Goal: Use online tool/utility: Utilize a website feature to perform a specific function

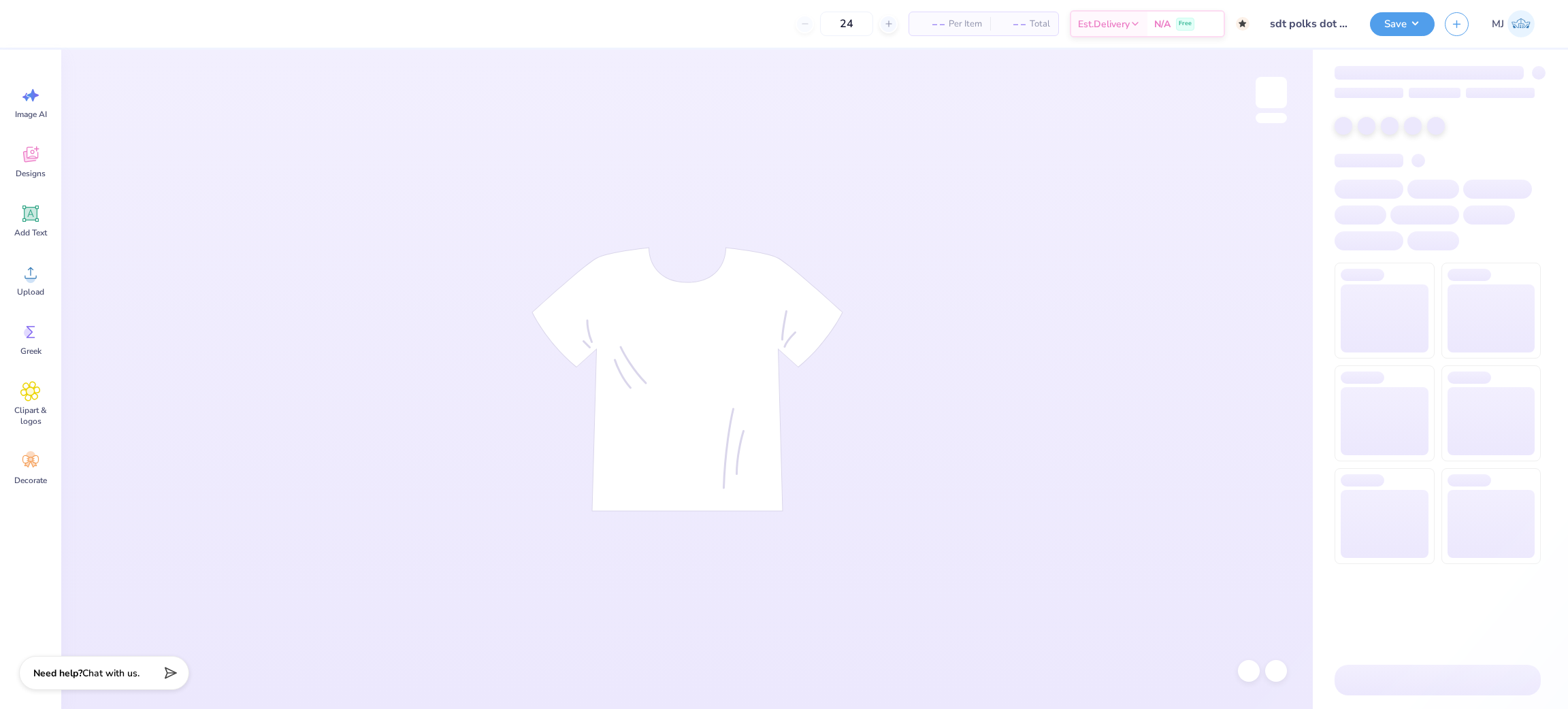
type input "50"
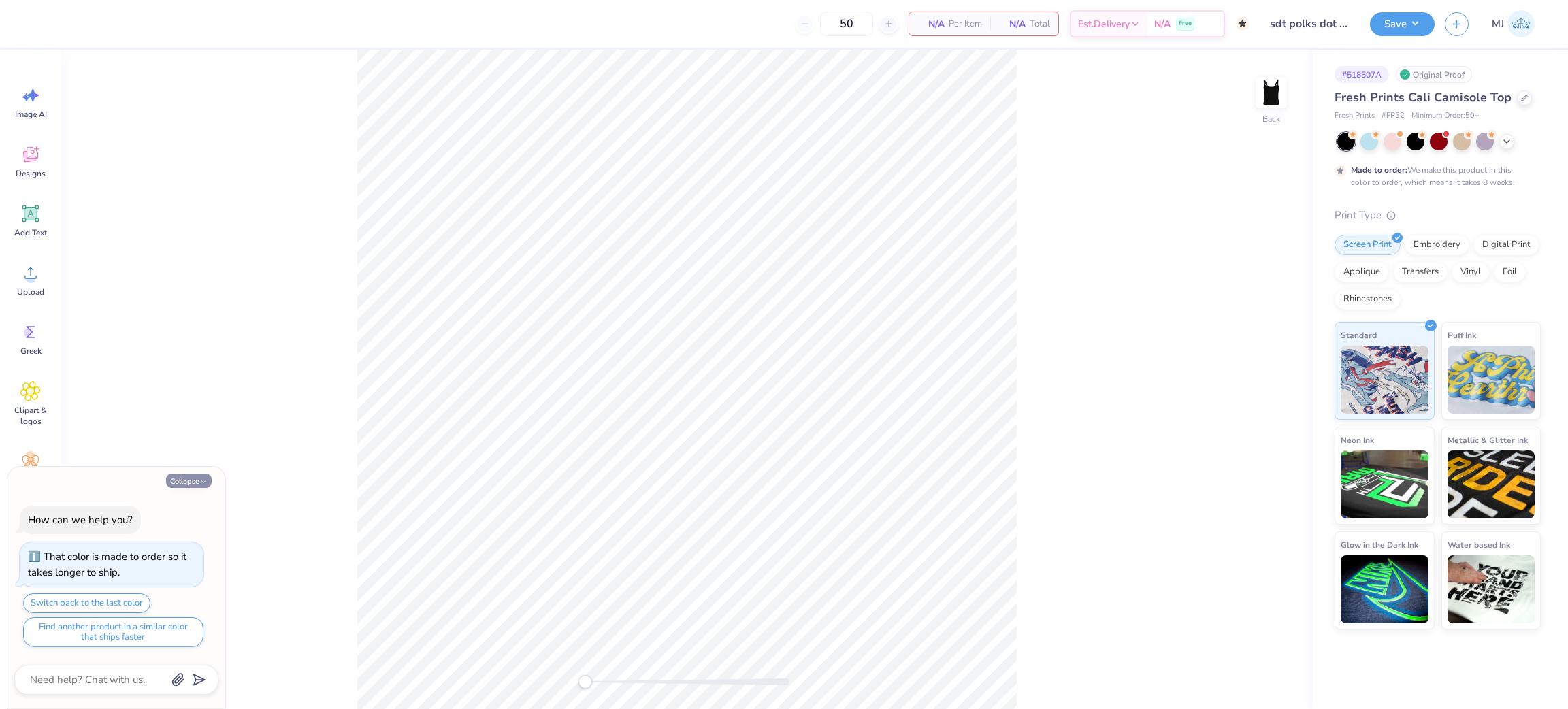
click at [191, 480] on button "Collapse" at bounding box center [188, 480] width 45 height 14
type textarea "x"
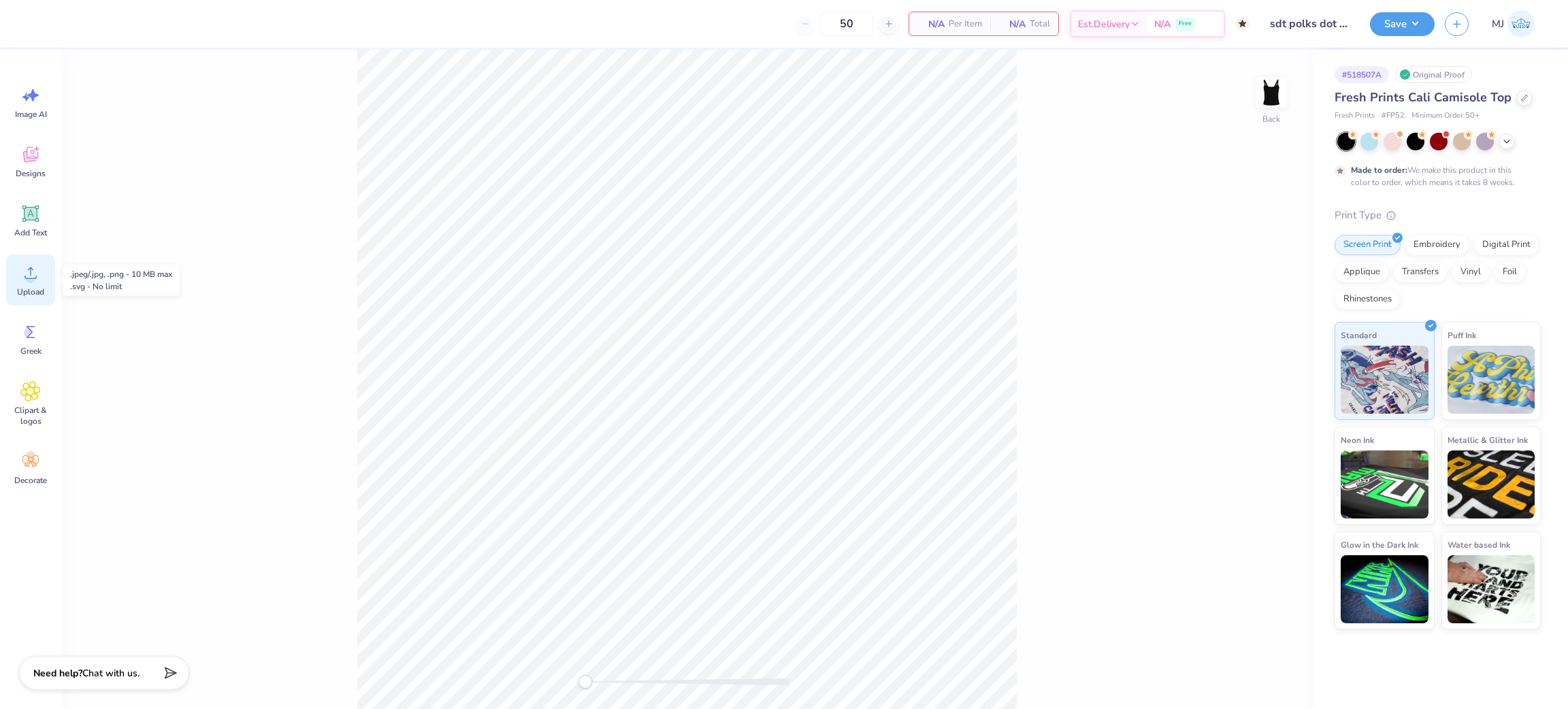
click at [40, 280] on icon at bounding box center [31, 272] width 20 height 20
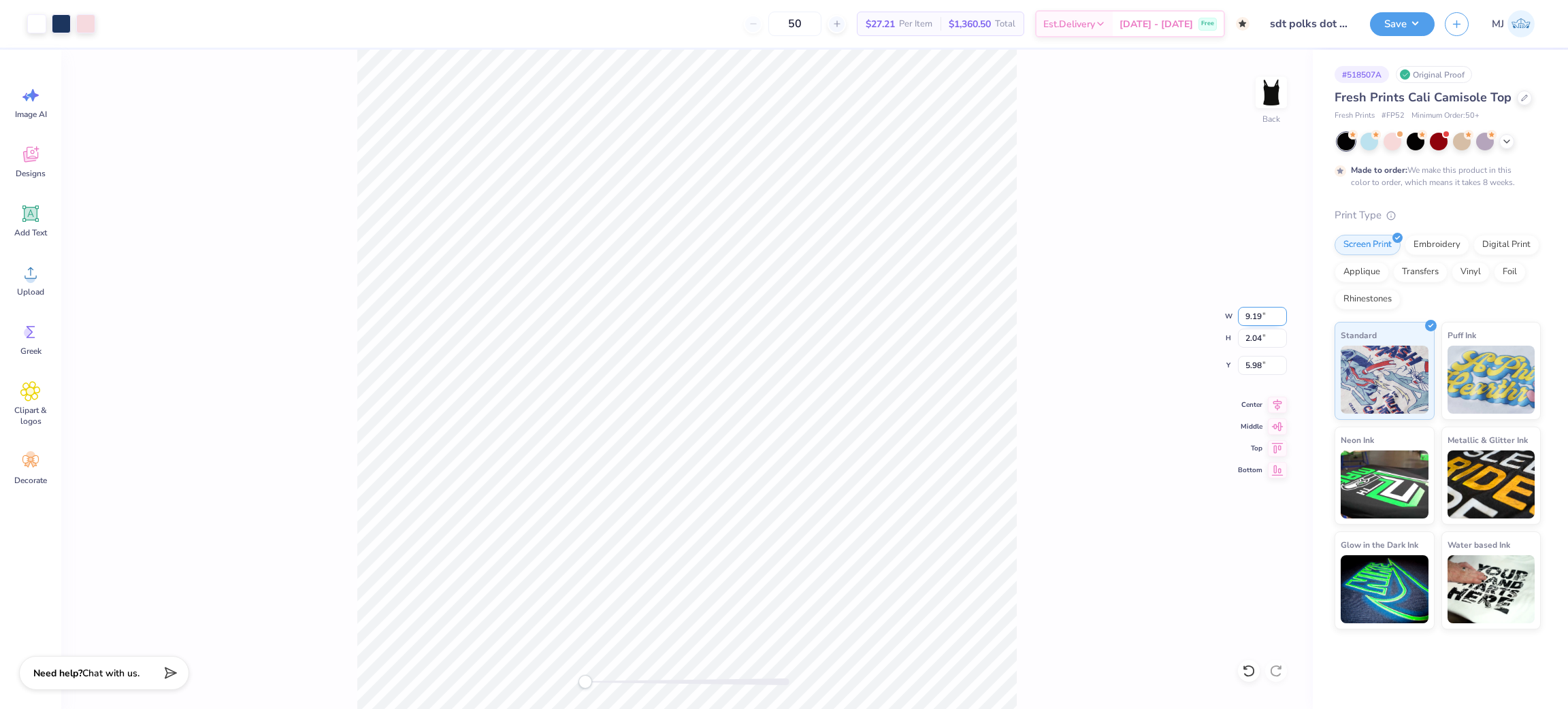
click at [1256, 316] on input "9.19" at bounding box center [1262, 316] width 49 height 19
type input "7.00"
type input "1.55"
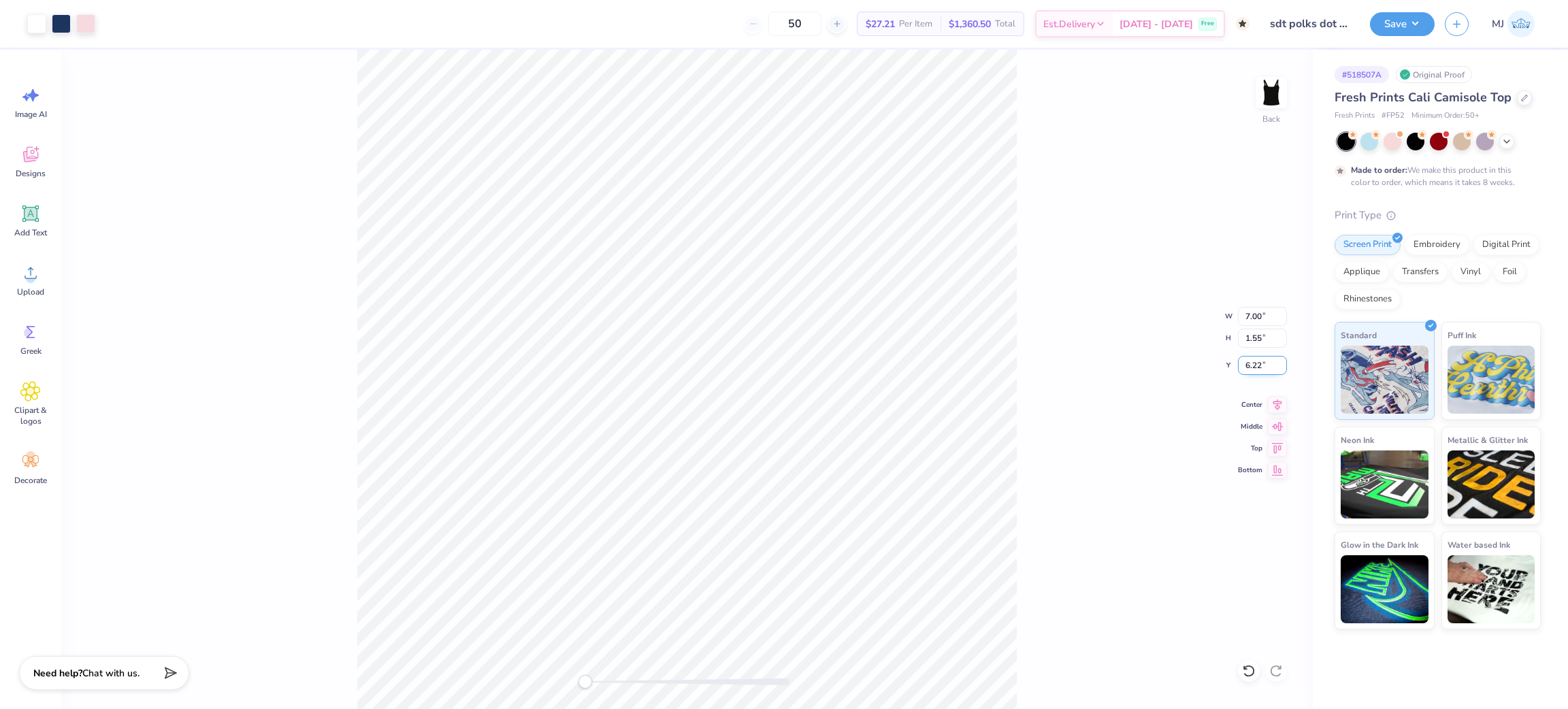
click at [1249, 363] on input "6.22" at bounding box center [1262, 365] width 49 height 19
click at [1249, 362] on input "6.22" at bounding box center [1262, 365] width 49 height 19
type input "2"
click at [1025, 373] on div "Back W 7.00 7.00 " H 1.55 1.55 " Y 2 2 " Center Middle Top Bottom" at bounding box center [687, 379] width 1252 height 659
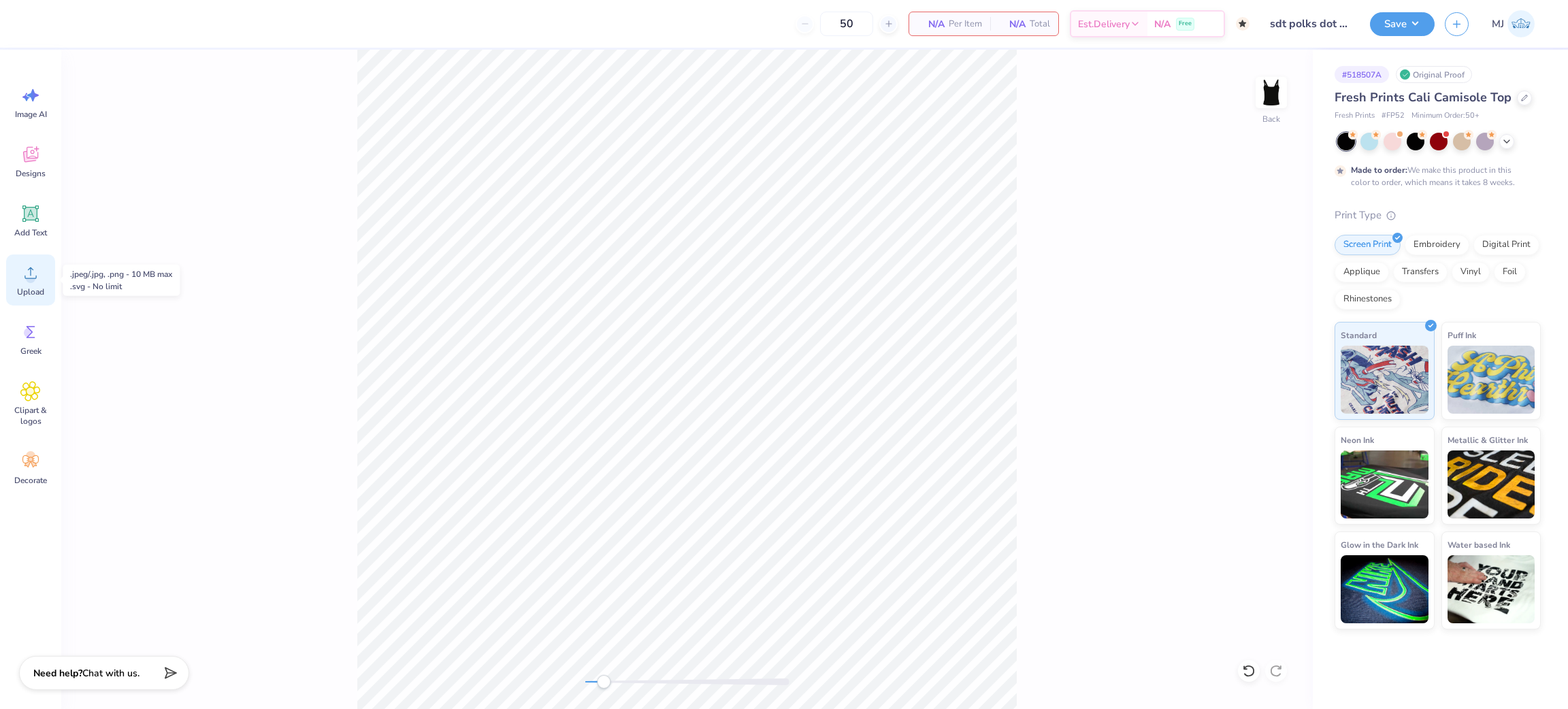
click at [21, 283] on div "Upload" at bounding box center [31, 280] width 49 height 51
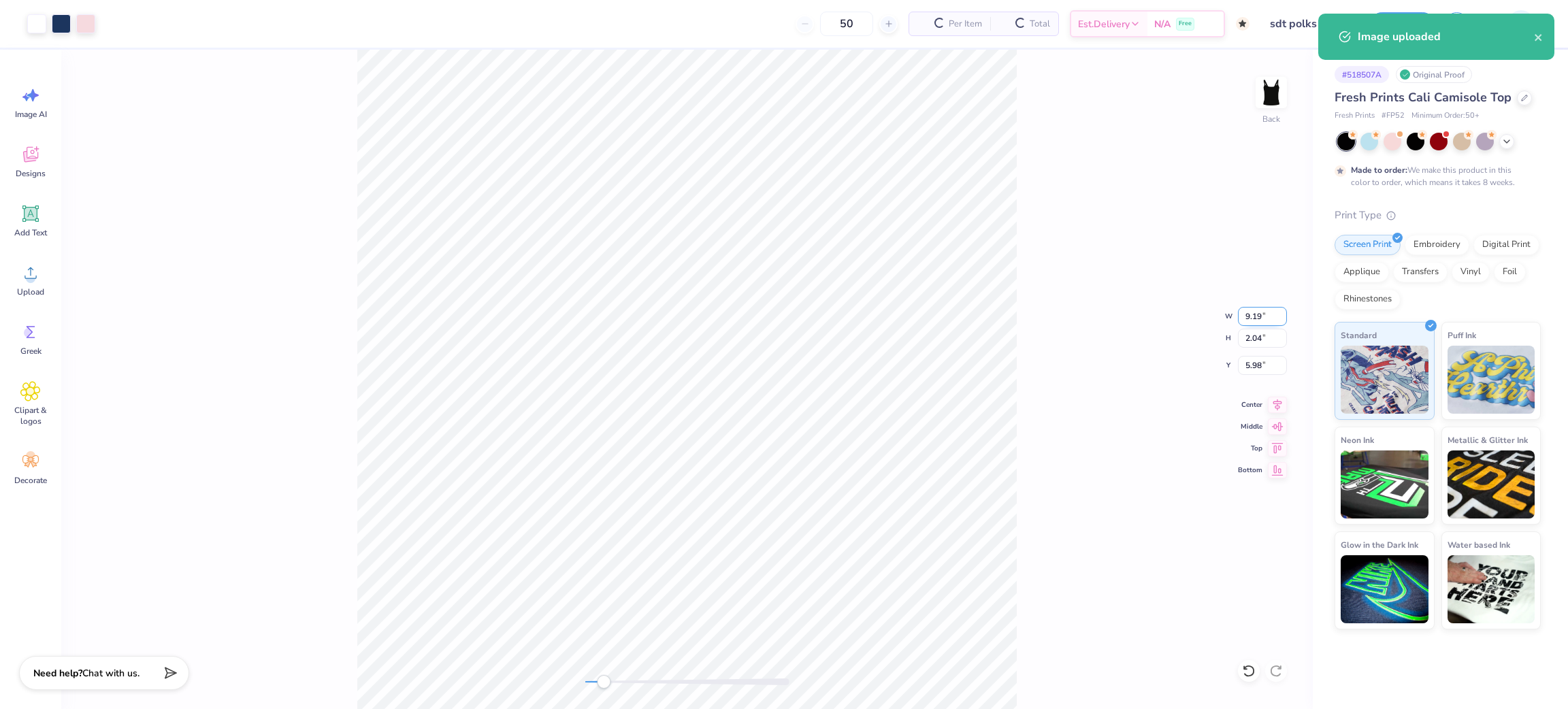
click at [1247, 311] on input "9.19" at bounding box center [1262, 316] width 49 height 19
type input "7.00"
type input "1.55"
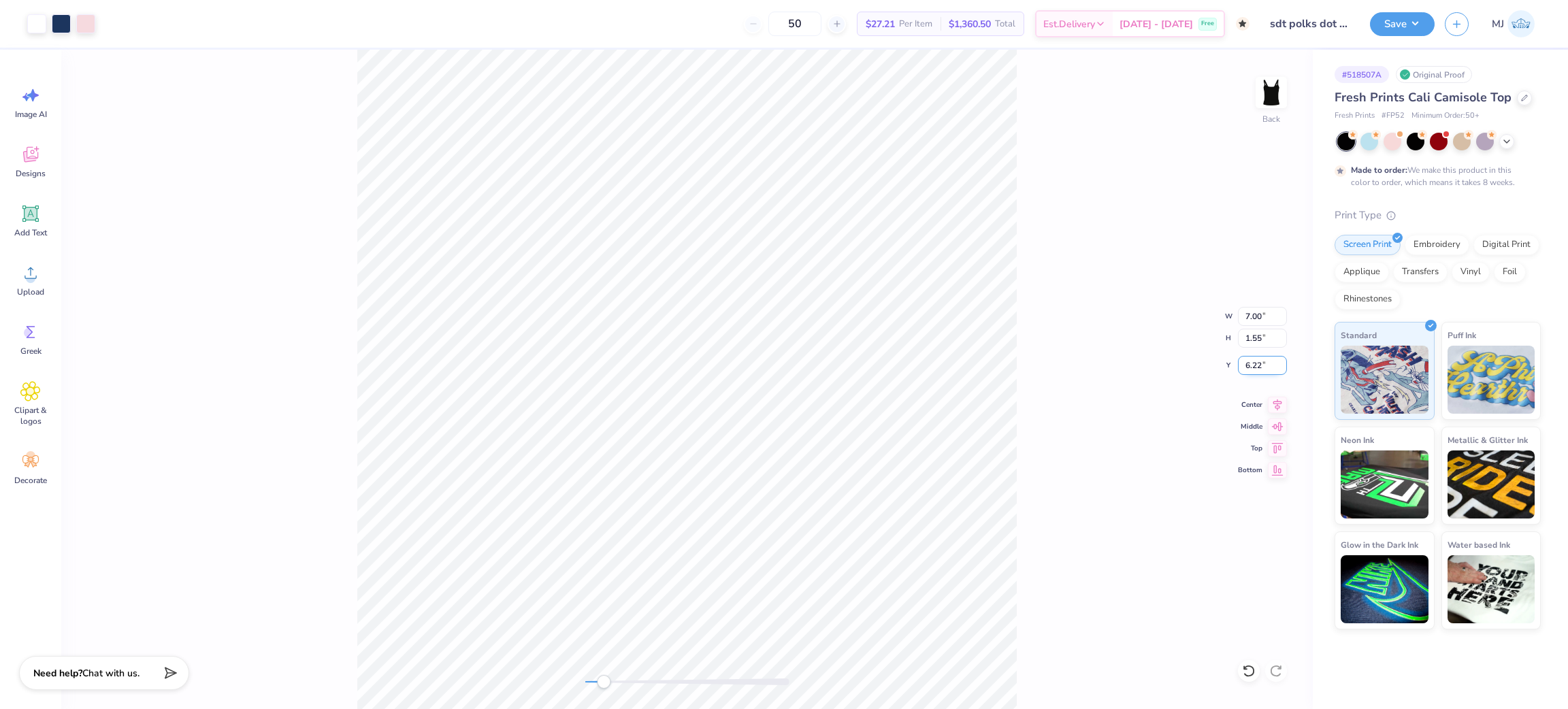
click at [1240, 371] on input "6.22" at bounding box center [1262, 365] width 49 height 19
type input "2"
click at [1199, 357] on div "Back W 7.00 7.00 " H 1.55 1.55 " Y 2 2 " Center Middle Top Bottom" at bounding box center [687, 379] width 1252 height 659
click at [1399, 31] on button "Save" at bounding box center [1403, 22] width 65 height 24
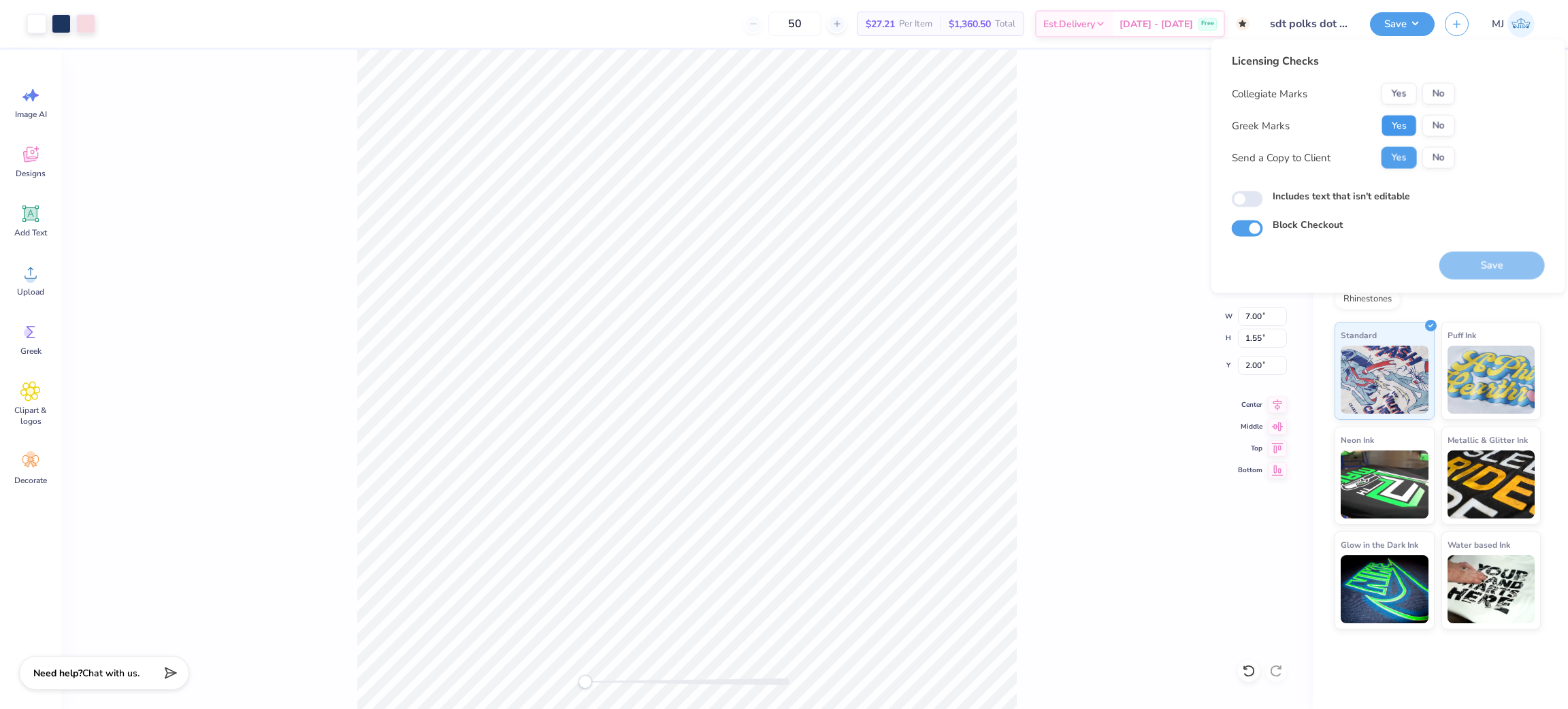
click at [1397, 129] on button "Yes" at bounding box center [1399, 125] width 35 height 21
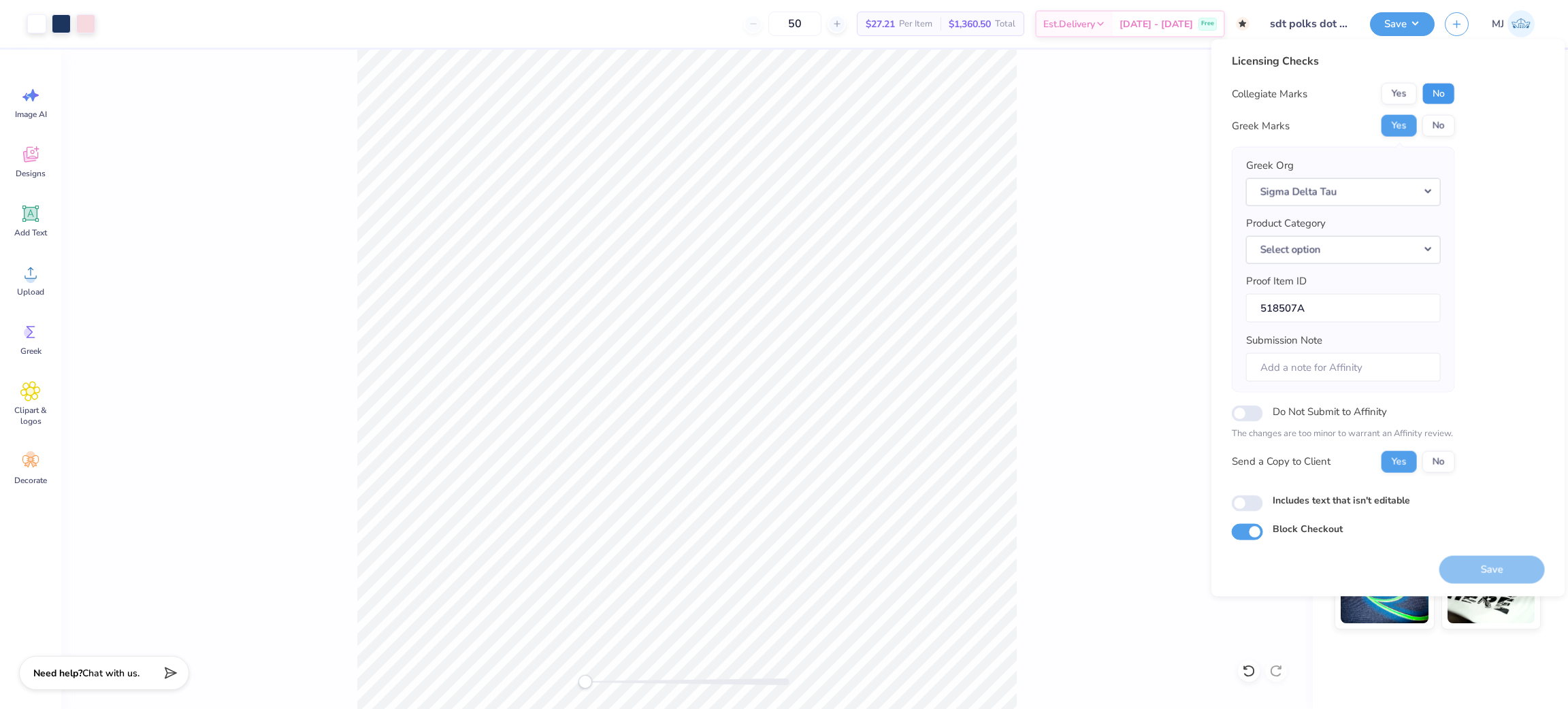
click at [1445, 89] on button "No" at bounding box center [1438, 94] width 32 height 21
click at [1478, 569] on button "Save" at bounding box center [1493, 569] width 106 height 28
